Goal: Task Accomplishment & Management: Complete application form

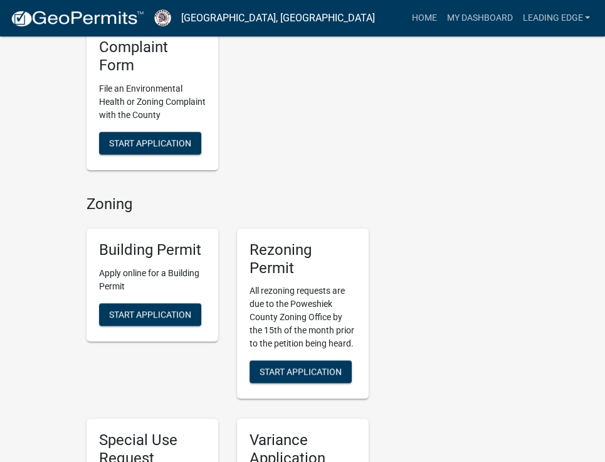
scroll to position [627, 0]
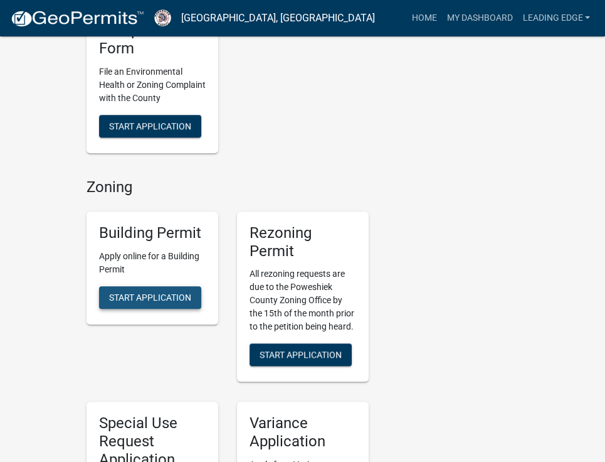
click at [163, 294] on span "Start Application" at bounding box center [150, 297] width 82 height 10
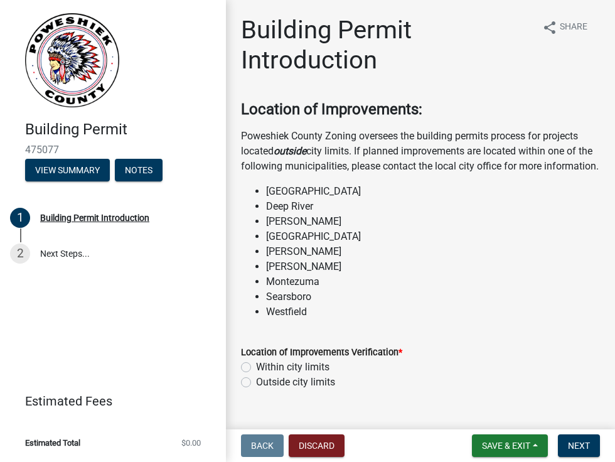
scroll to position [63, 0]
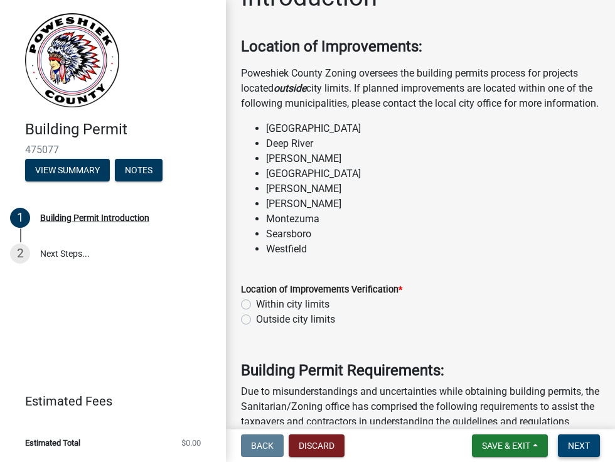
click at [572, 450] on span "Next" at bounding box center [579, 445] width 22 height 10
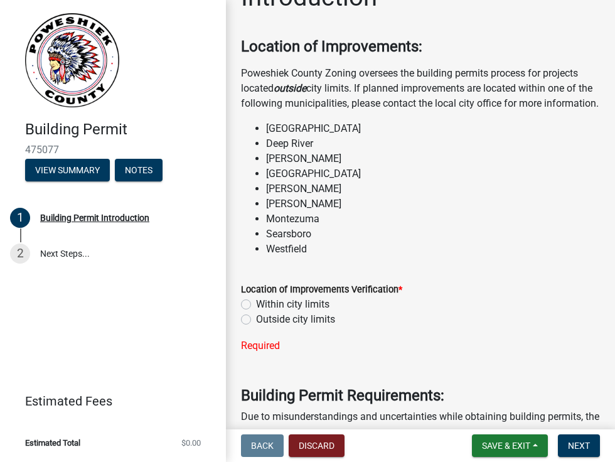
click at [256, 327] on label "Outside city limits" at bounding box center [295, 319] width 79 height 15
click at [256, 320] on input "Outside city limits" at bounding box center [260, 316] width 8 height 8
radio input "true"
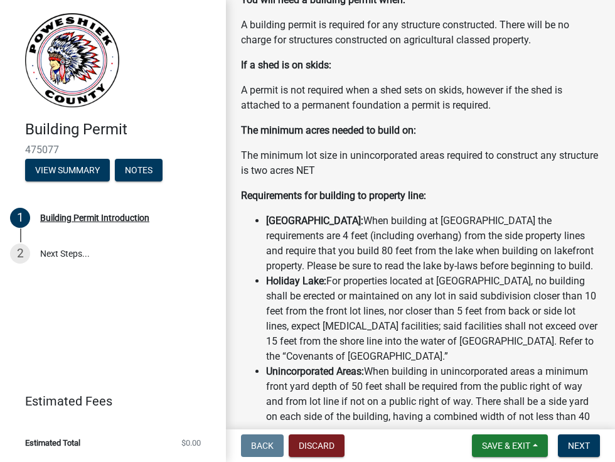
scroll to position [815, 0]
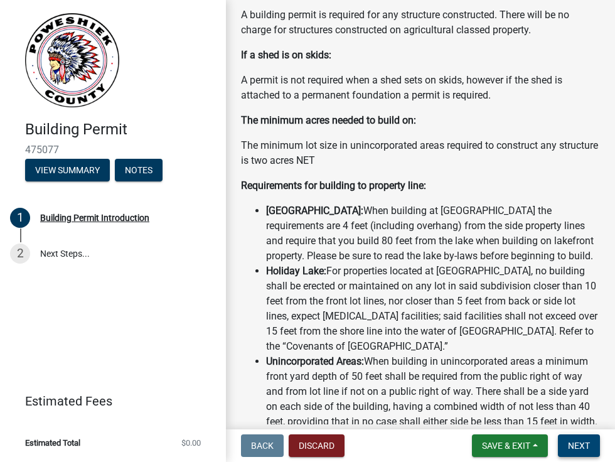
click at [580, 447] on span "Next" at bounding box center [579, 445] width 22 height 10
click at [578, 443] on span "Next" at bounding box center [579, 445] width 22 height 10
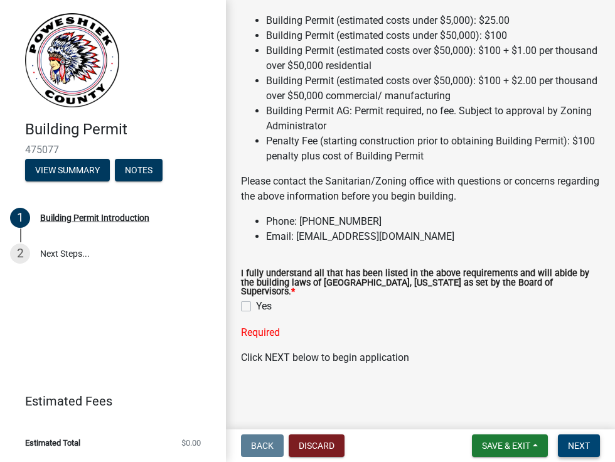
scroll to position [1599, 0]
click at [256, 307] on label "Yes" at bounding box center [264, 306] width 16 height 15
click at [256, 307] on input "Yes" at bounding box center [260, 303] width 8 height 8
checkbox input "true"
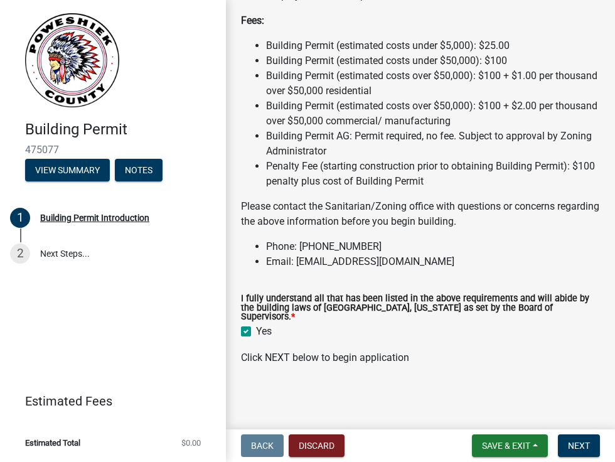
scroll to position [1574, 0]
click at [587, 448] on span "Next" at bounding box center [579, 445] width 22 height 10
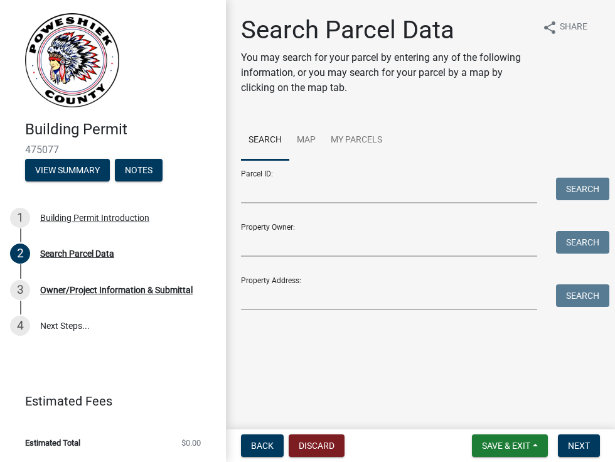
click at [261, 142] on link "Search" at bounding box center [265, 140] width 48 height 40
click at [284, 295] on input "Property Address:" at bounding box center [389, 297] width 296 height 26
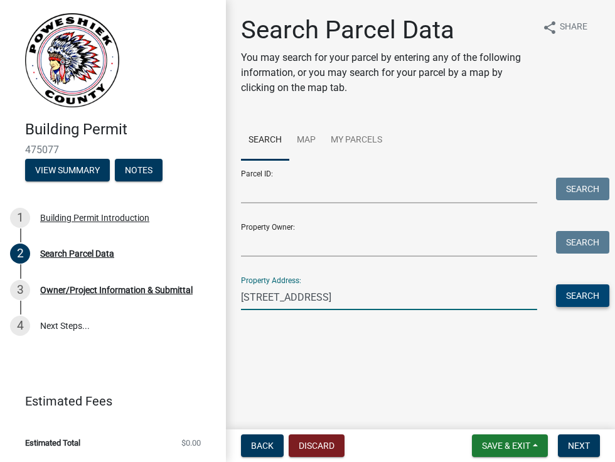
type input "[STREET_ADDRESS]"
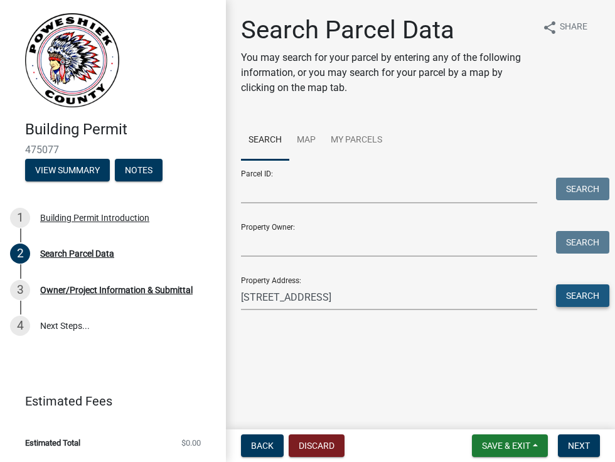
click at [580, 298] on button "Search" at bounding box center [582, 295] width 53 height 23
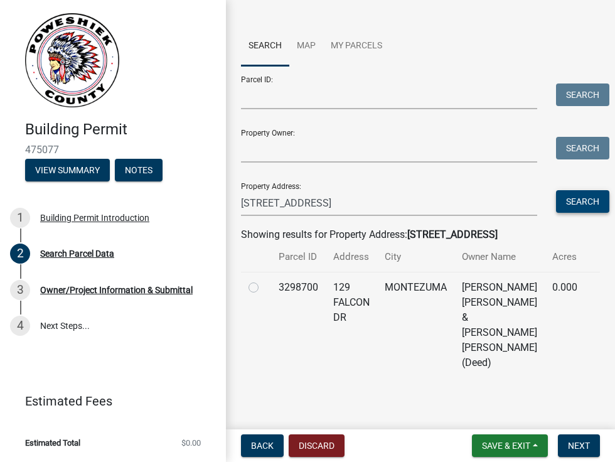
scroll to position [96, 0]
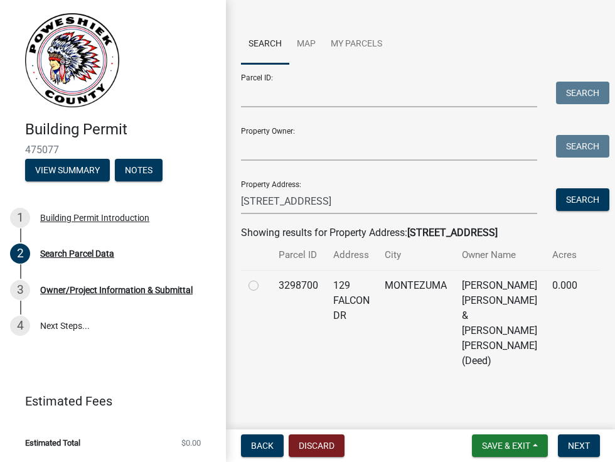
click at [263, 278] on label at bounding box center [263, 278] width 0 height 0
click at [263, 285] on input "radio" at bounding box center [267, 282] width 8 height 8
radio input "true"
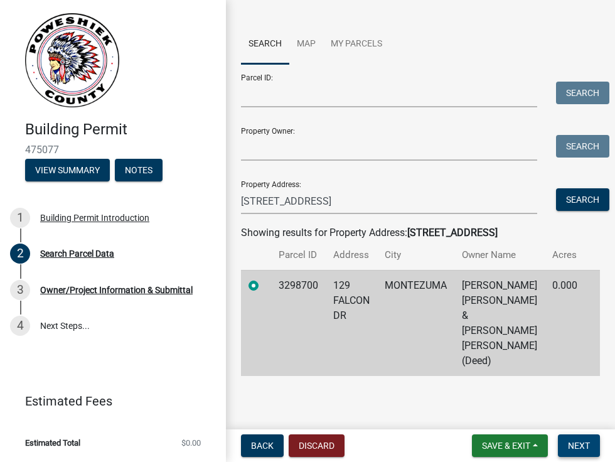
click at [580, 445] on span "Next" at bounding box center [579, 445] width 22 height 10
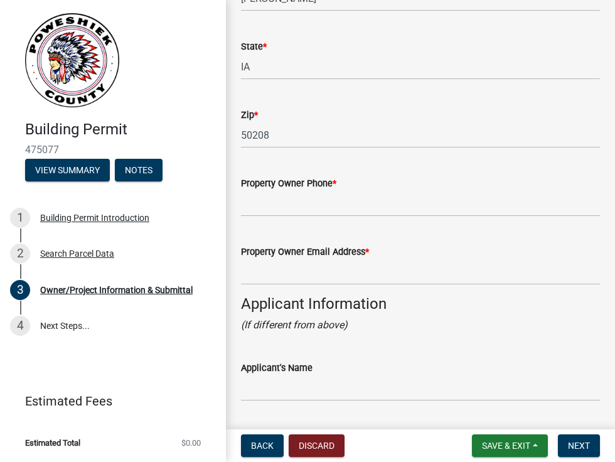
scroll to position [878, 0]
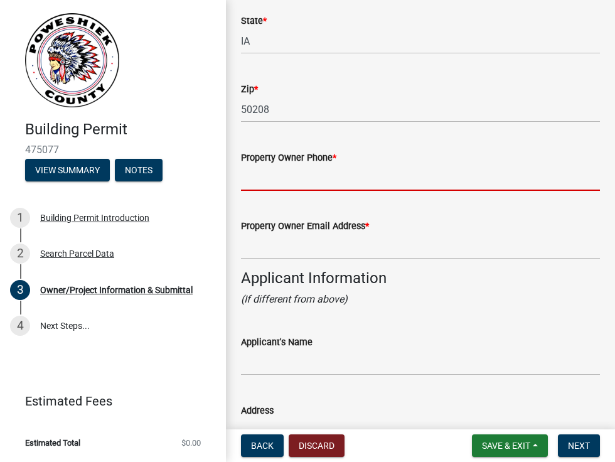
click at [339, 182] on input "Property Owner Phone *" at bounding box center [420, 178] width 359 height 26
type input "641.521.8083"
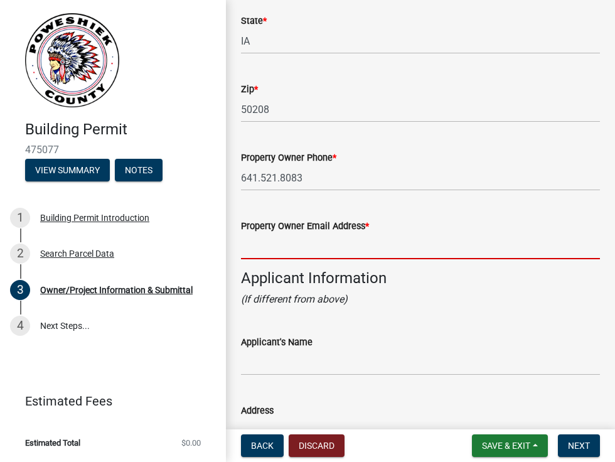
click at [316, 250] on input "Property Owner Email Address *" at bounding box center [420, 246] width 359 height 26
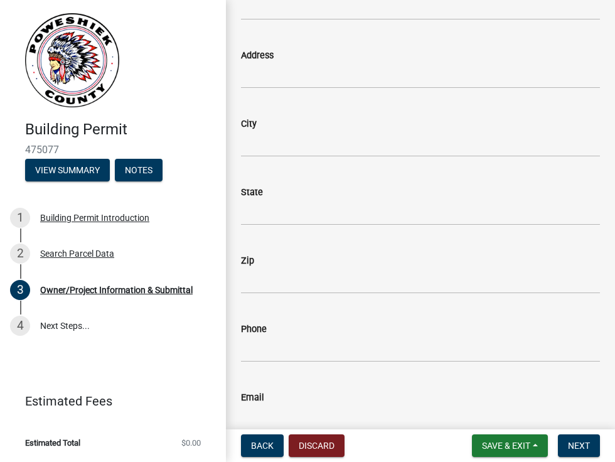
scroll to position [1129, 0]
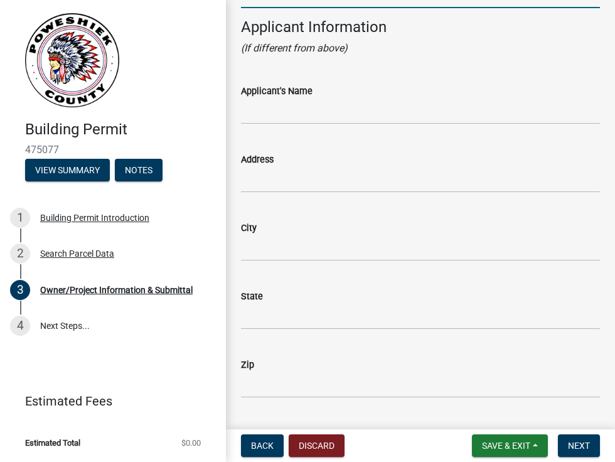
type input "[EMAIL_ADDRESS][DOMAIN_NAME]"
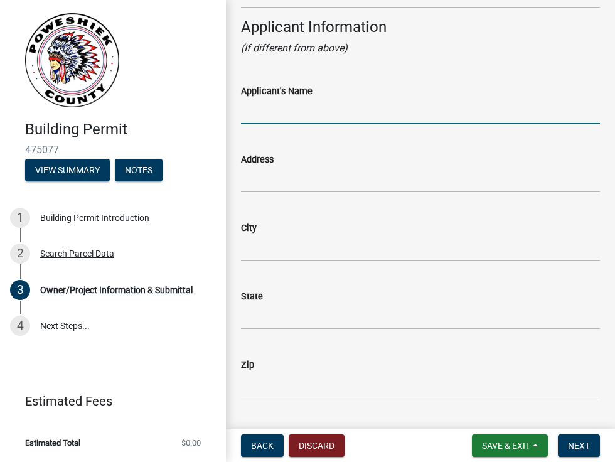
click at [271, 114] on input "Applicant's Name" at bounding box center [420, 111] width 359 height 26
type input "Leading Edge Builders"
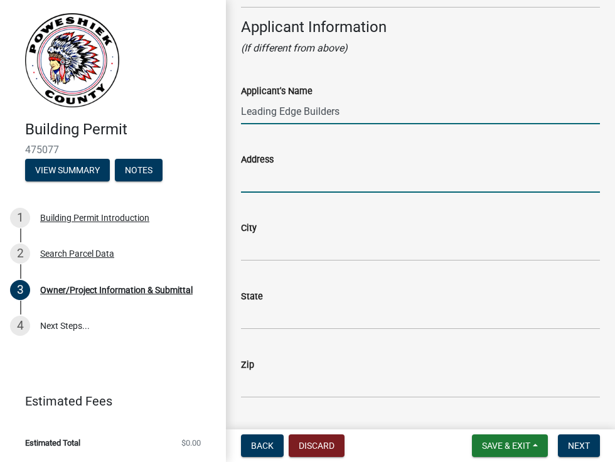
click at [292, 185] on input "Address" at bounding box center [420, 180] width 359 height 26
type input "P.O. Box 1006"
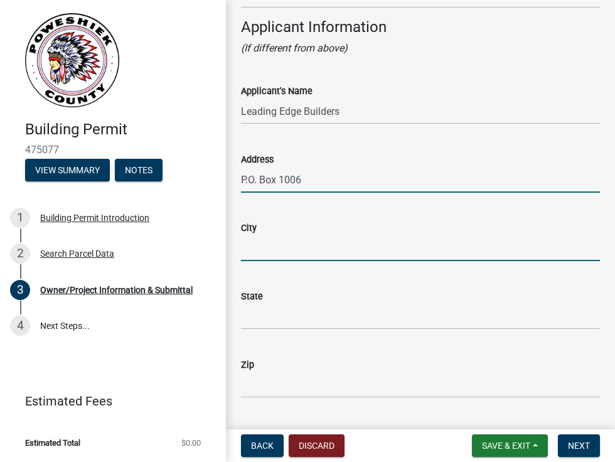
type input "Oskaloosa, [GEOGRAPHIC_DATA]"
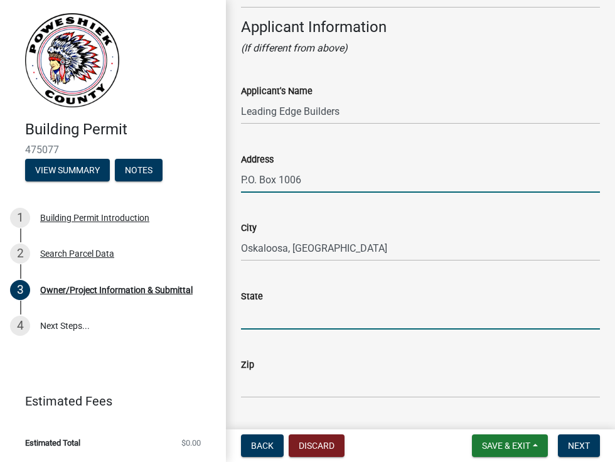
type input "IA"
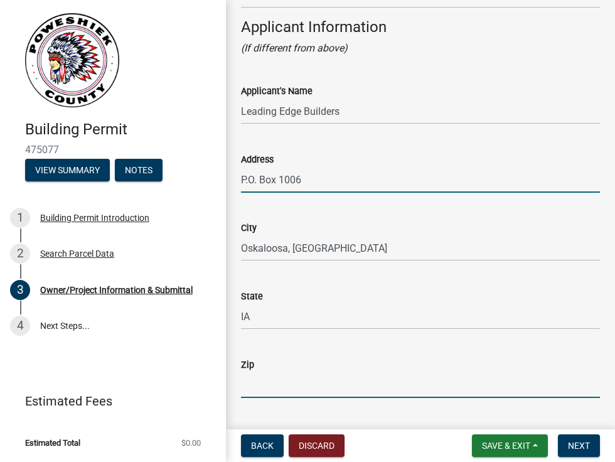
type input "52577"
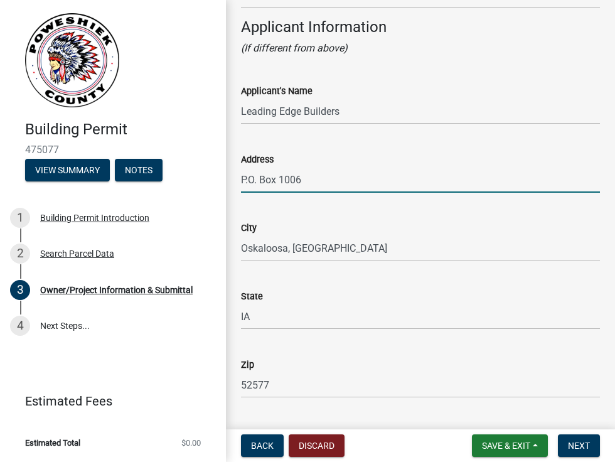
type input "6416738338"
type input "[PERSON_NAME][EMAIL_ADDRESS][DOMAIN_NAME]"
type input "Leading Edge Builders"
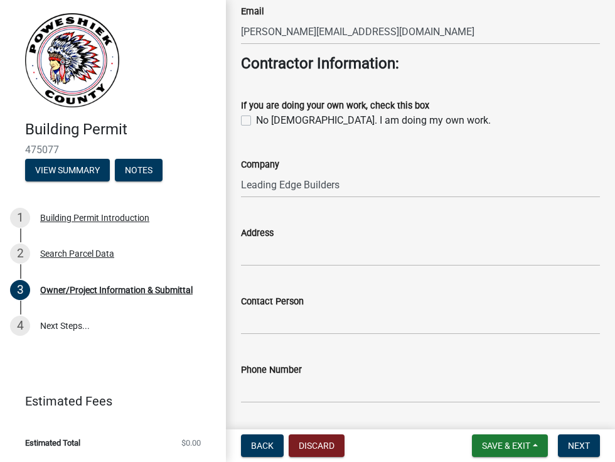
scroll to position [1694, 0]
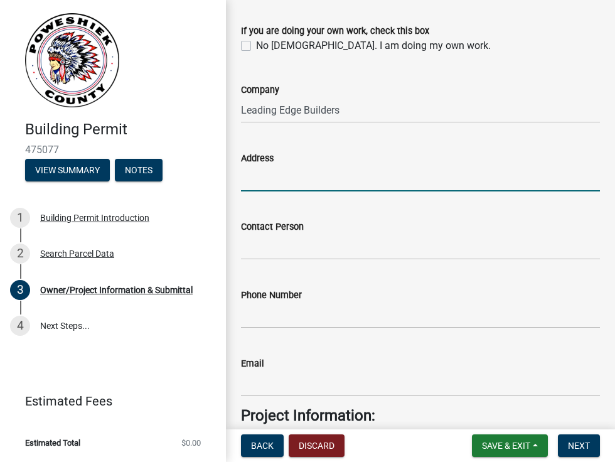
click at [285, 181] on input "Address" at bounding box center [420, 179] width 359 height 26
type input "P.O. Box 1006"
type input "[PERSON_NAME]"
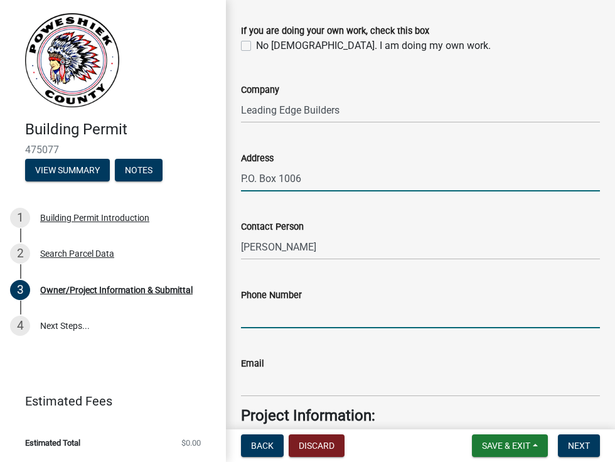
type input "6416738338"
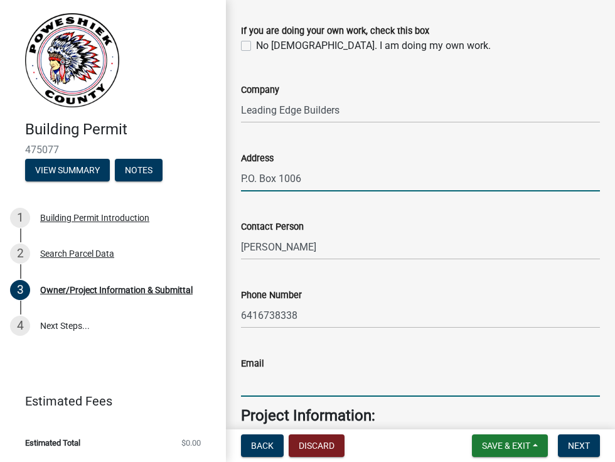
type input "[PERSON_NAME][EMAIL_ADDRESS][DOMAIN_NAME]"
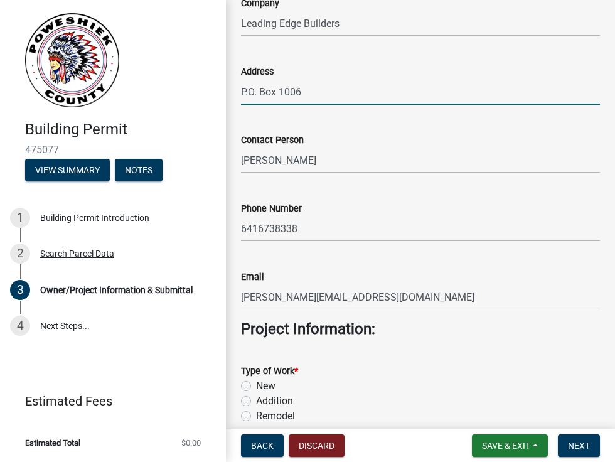
scroll to position [1882, 0]
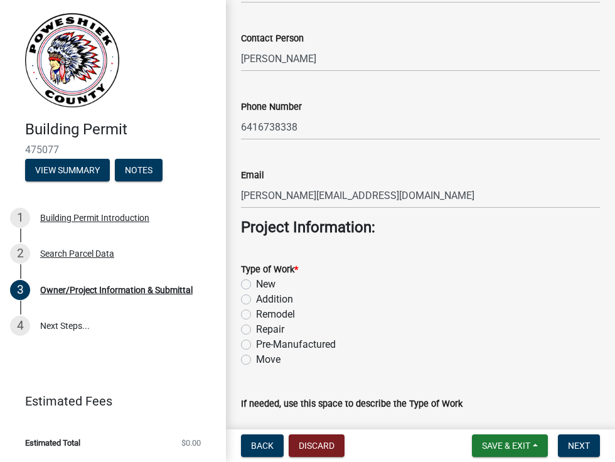
click at [240, 283] on div "Type of Work * New Addition Remodel Repair Pre-Manufactured Move" at bounding box center [420, 307] width 378 height 120
click at [256, 282] on label "New" at bounding box center [265, 284] width 19 height 15
click at [256, 282] on input "New" at bounding box center [260, 281] width 8 height 8
radio input "true"
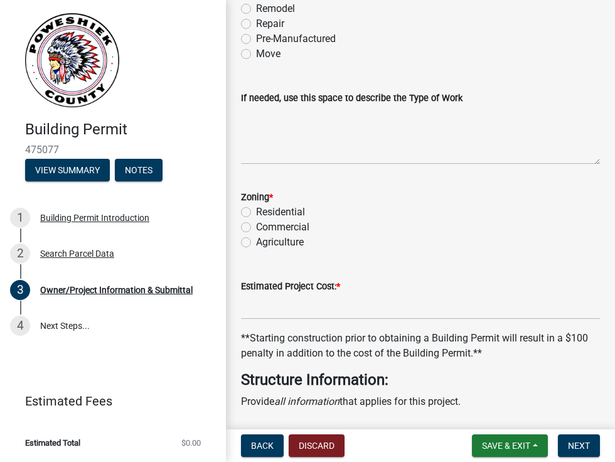
scroll to position [2195, 0]
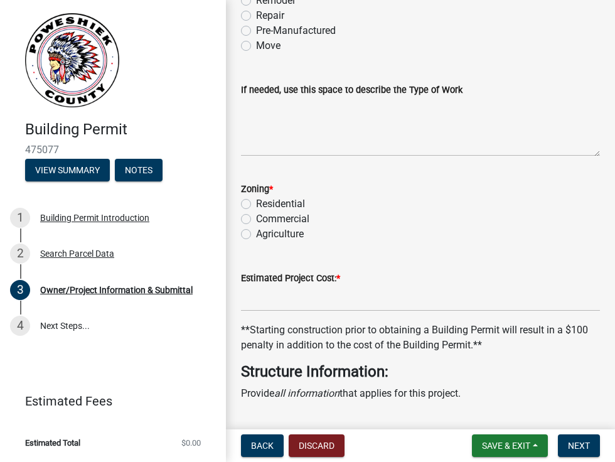
click at [256, 202] on label "Residential" at bounding box center [280, 203] width 49 height 15
click at [256, 202] on input "Residential" at bounding box center [260, 200] width 8 height 8
radio input "true"
click at [297, 307] on input "text" at bounding box center [420, 298] width 359 height 26
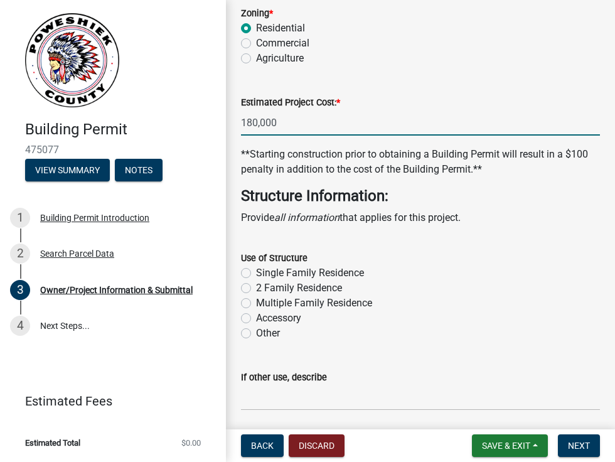
scroll to position [2383, 0]
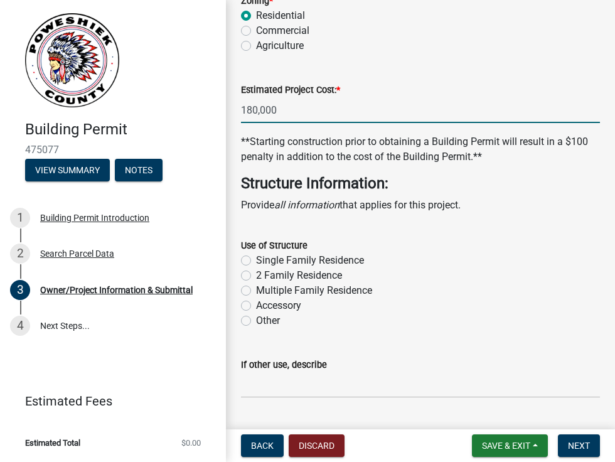
type input "180000"
click at [256, 316] on label "Other" at bounding box center [268, 320] width 24 height 15
click at [256, 316] on input "Other" at bounding box center [260, 317] width 8 height 8
radio input "true"
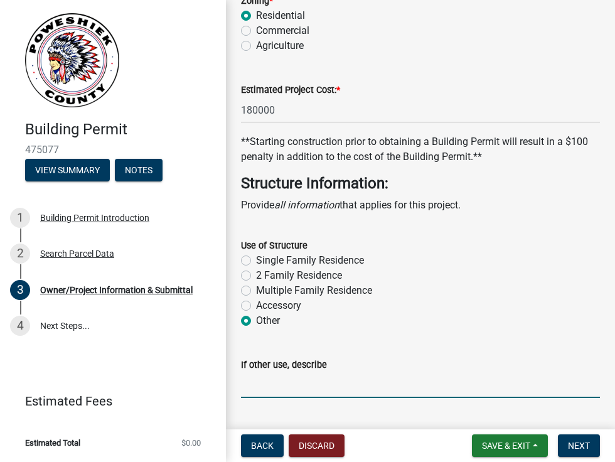
click at [313, 386] on input "If other use, describe" at bounding box center [420, 385] width 359 height 26
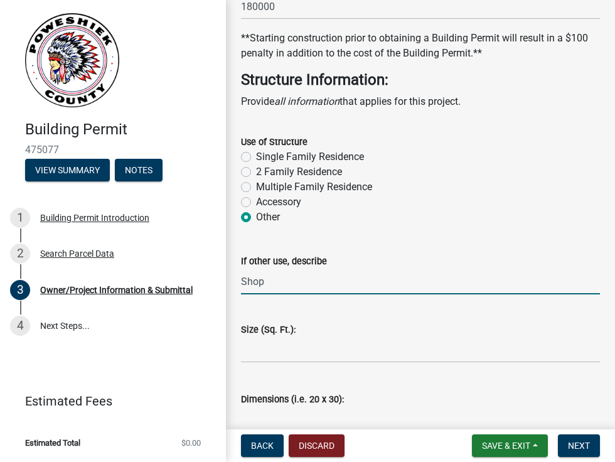
scroll to position [2509, 0]
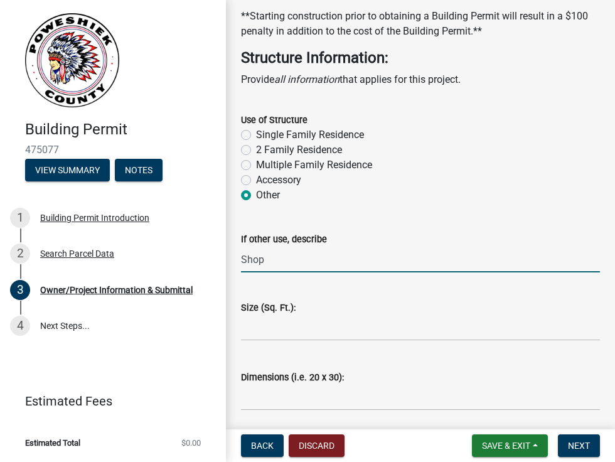
type input "Shop"
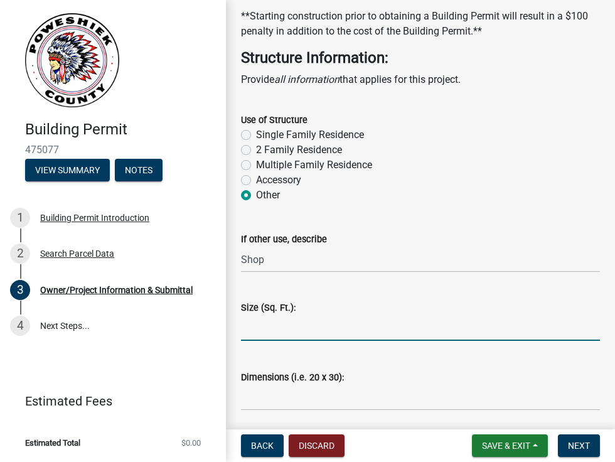
click at [289, 327] on input "text" at bounding box center [420, 328] width 359 height 26
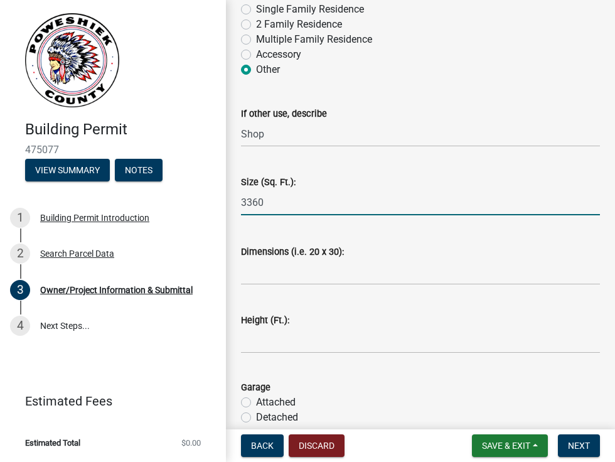
type input "3360"
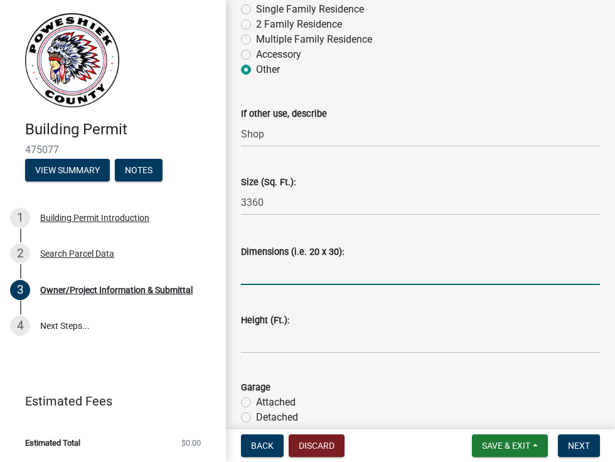
click at [292, 270] on input "Dimensions (i.e. 20 x 30):" at bounding box center [420, 272] width 359 height 26
type input "48x70"
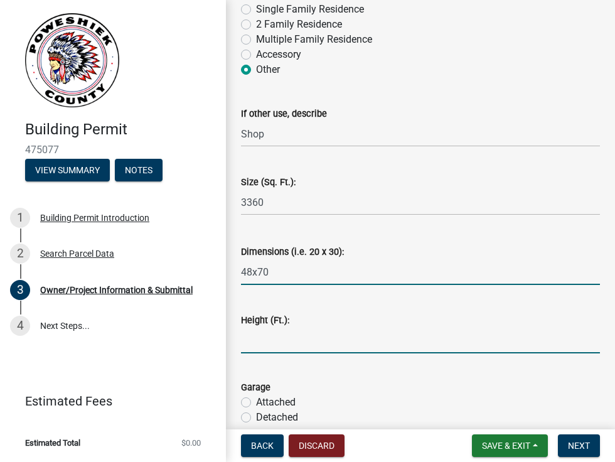
click at [268, 342] on input "text" at bounding box center [420, 340] width 359 height 26
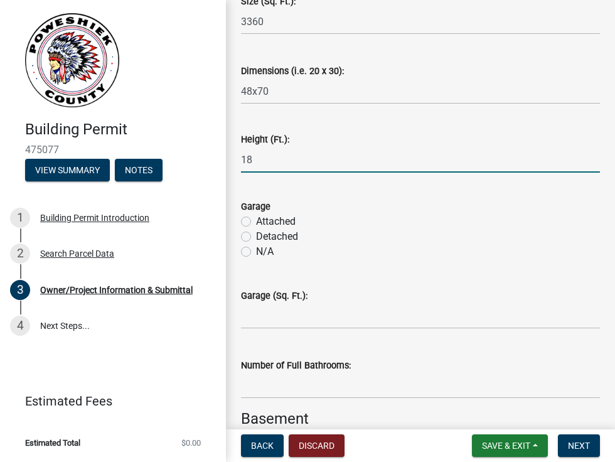
scroll to position [2823, 0]
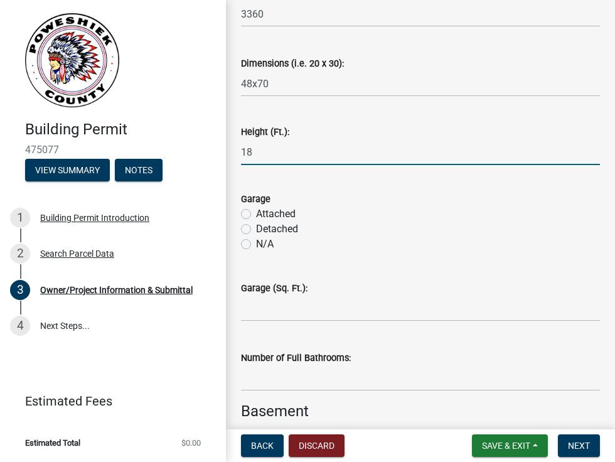
type input "18"
click at [256, 241] on label "N/A" at bounding box center [265, 243] width 18 height 15
click at [256, 241] on input "N/A" at bounding box center [260, 240] width 8 height 8
radio input "true"
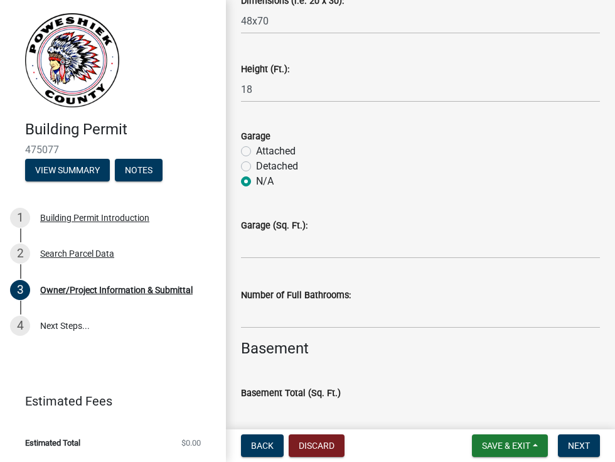
scroll to position [2948, 0]
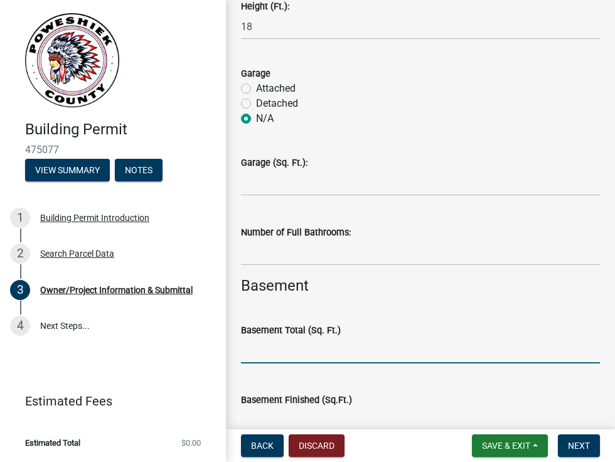
click at [299, 357] on input "text" at bounding box center [420, 350] width 359 height 26
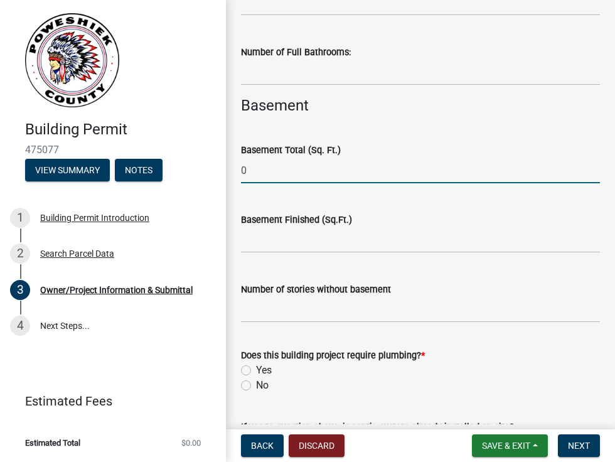
scroll to position [3136, 0]
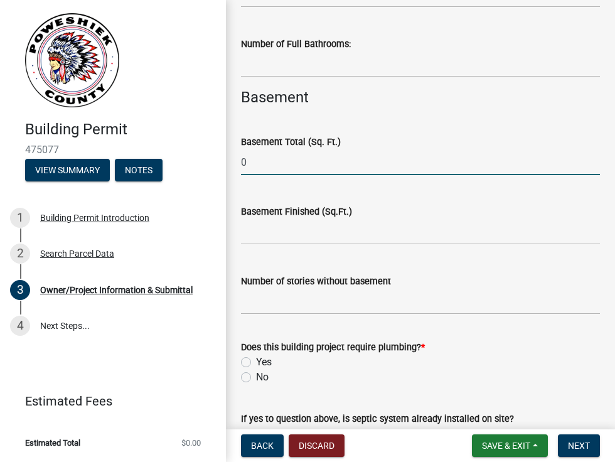
type input "0"
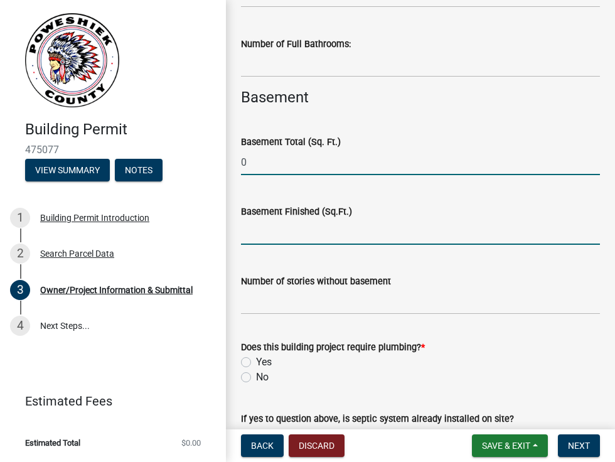
click at [314, 231] on input "text" at bounding box center [420, 232] width 359 height 26
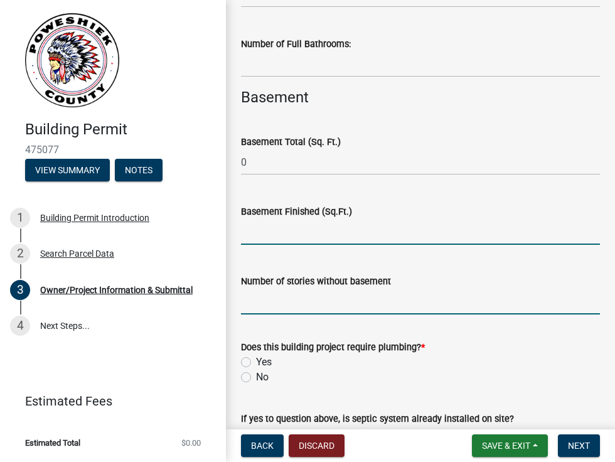
click at [319, 297] on input "Number of stories without basement" at bounding box center [420, 302] width 359 height 26
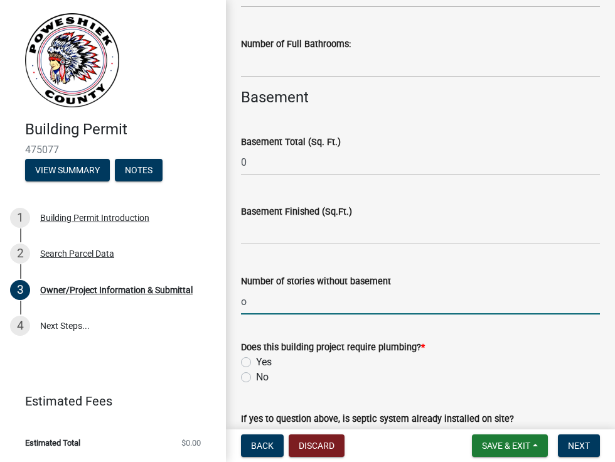
scroll to position [3199, 0]
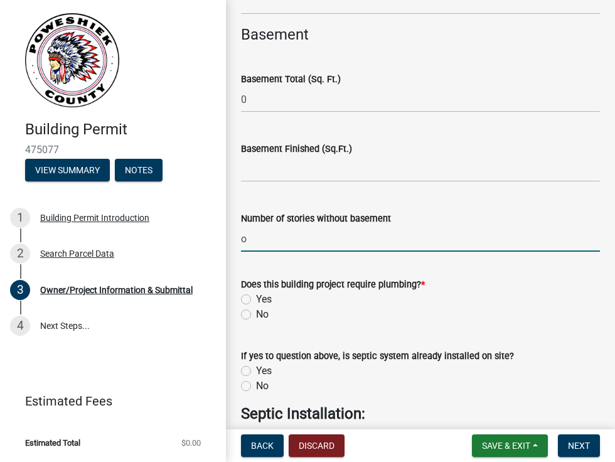
type input "o"
click at [256, 297] on label "Yes" at bounding box center [264, 299] width 16 height 15
click at [256, 297] on input "Yes" at bounding box center [260, 296] width 8 height 8
radio input "true"
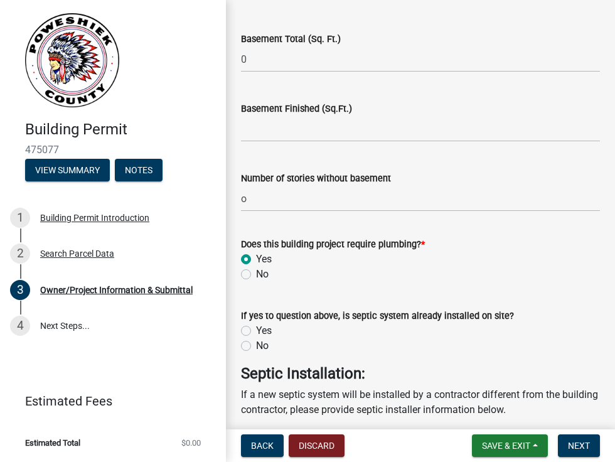
scroll to position [3262, 0]
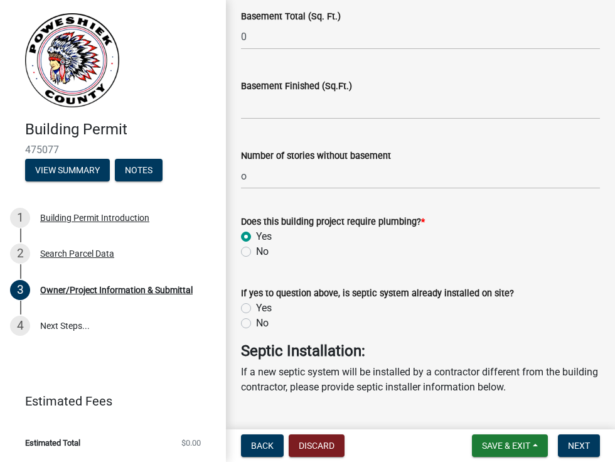
click at [256, 324] on label "No" at bounding box center [262, 322] width 13 height 15
click at [256, 324] on input "No" at bounding box center [260, 319] width 8 height 8
radio input "true"
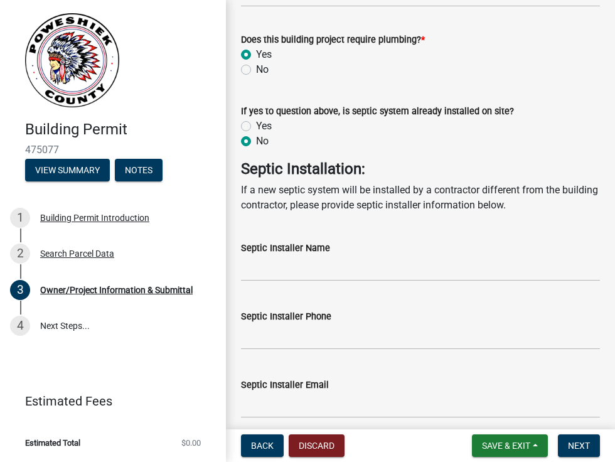
scroll to position [3450, 0]
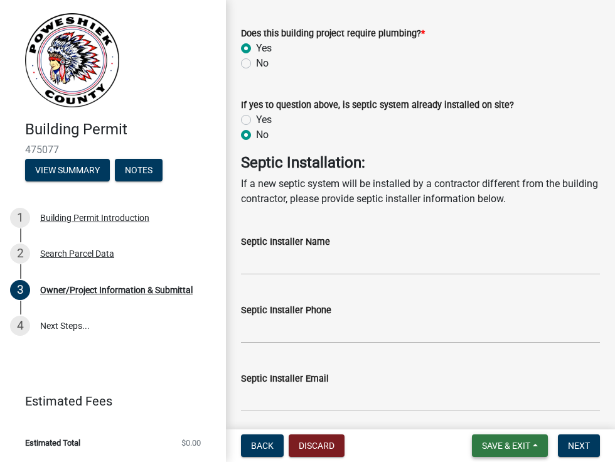
click at [488, 446] on span "Save & Exit" at bounding box center [506, 445] width 48 height 10
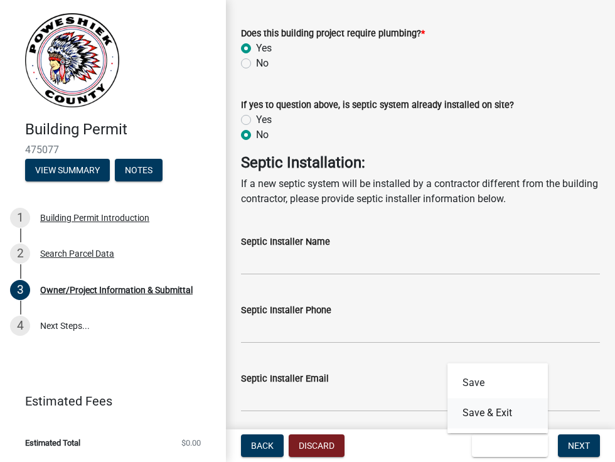
click at [486, 411] on button "Save & Exit" at bounding box center [497, 413] width 100 height 30
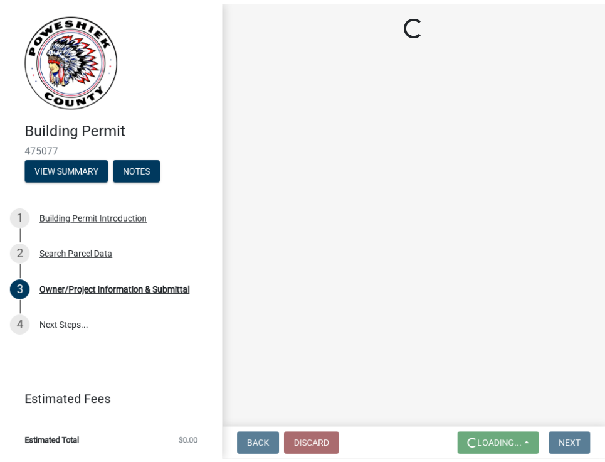
scroll to position [0, 0]
